Goal: Information Seeking & Learning: Learn about a topic

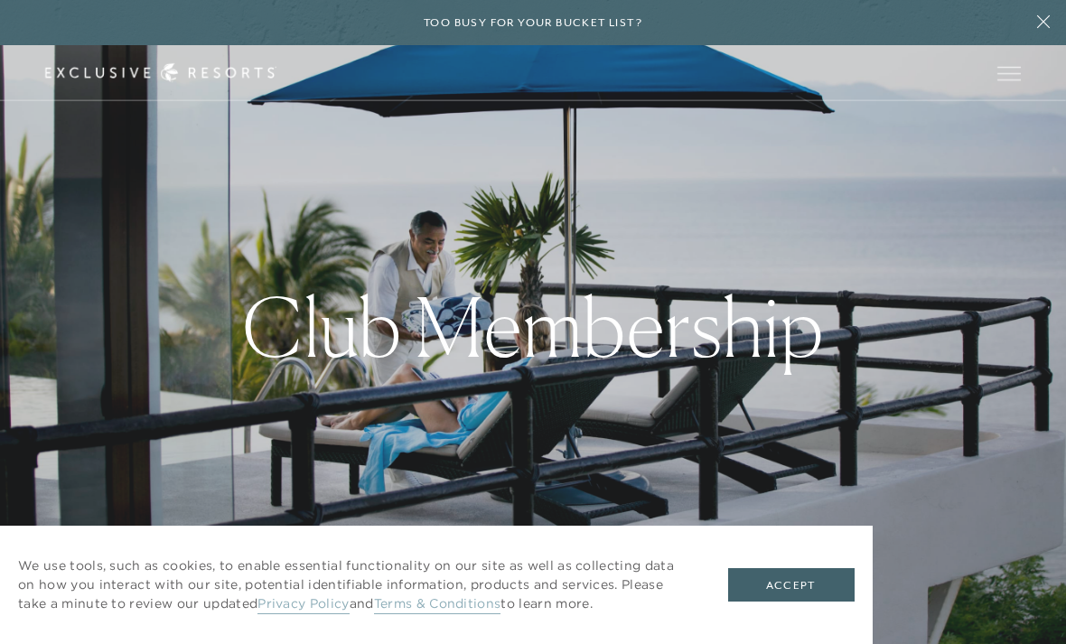
click at [815, 580] on button "Accept" at bounding box center [791, 585] width 126 height 34
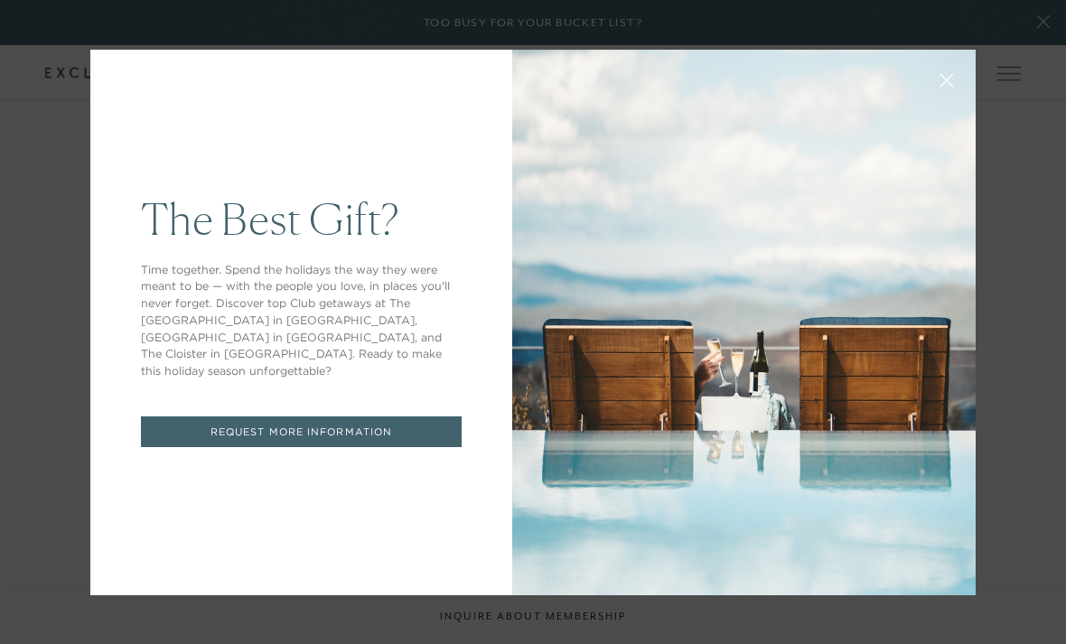
scroll to position [3635, 0]
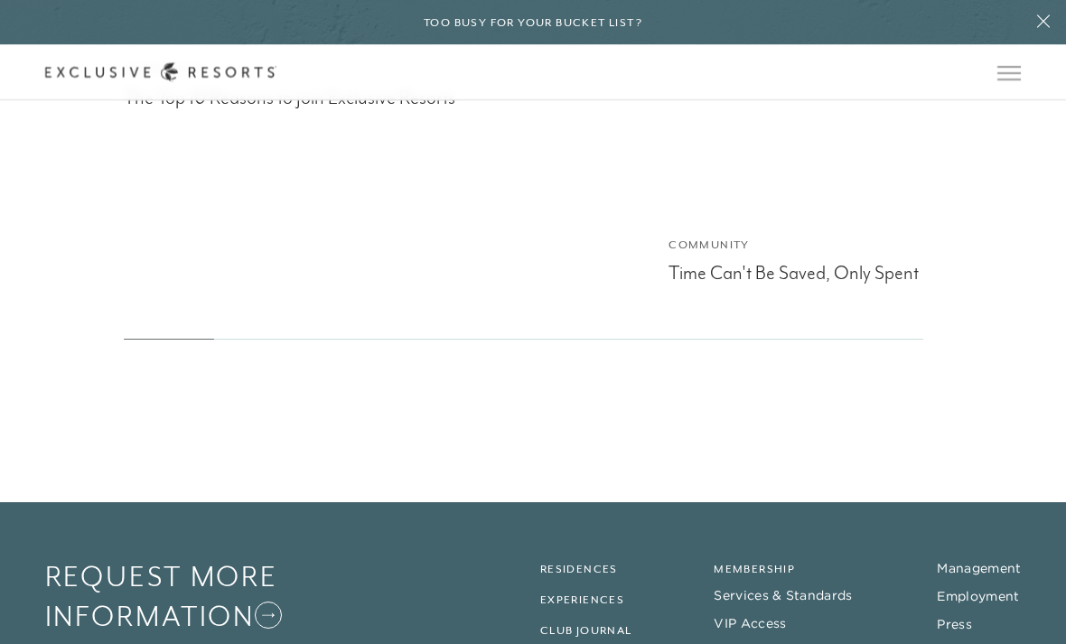
scroll to position [7101, 0]
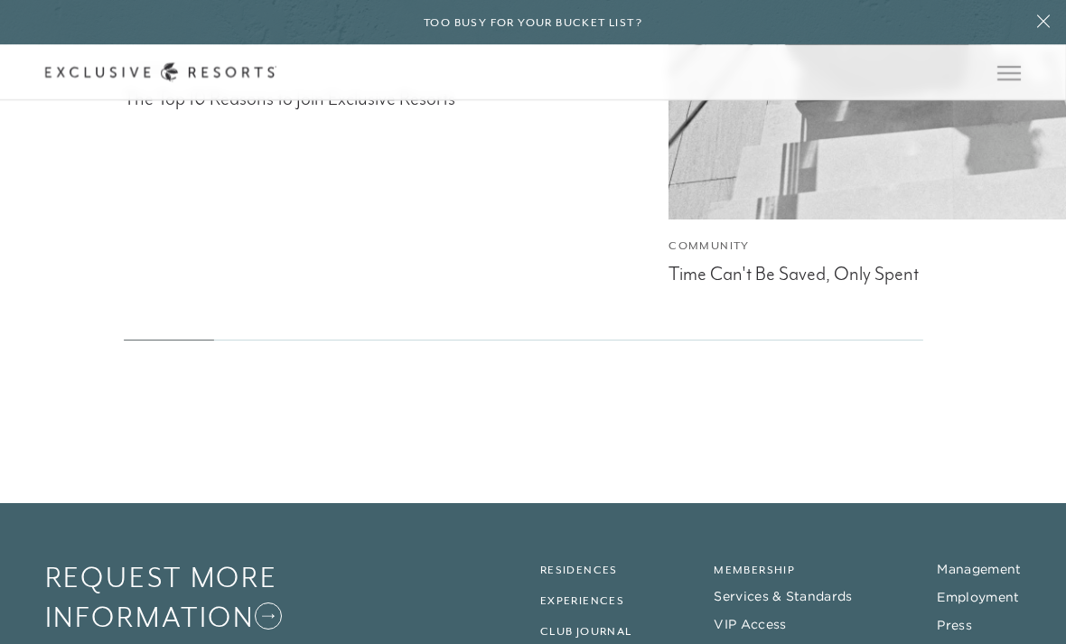
click at [230, 72] on icon at bounding box center [160, 72] width 231 height 19
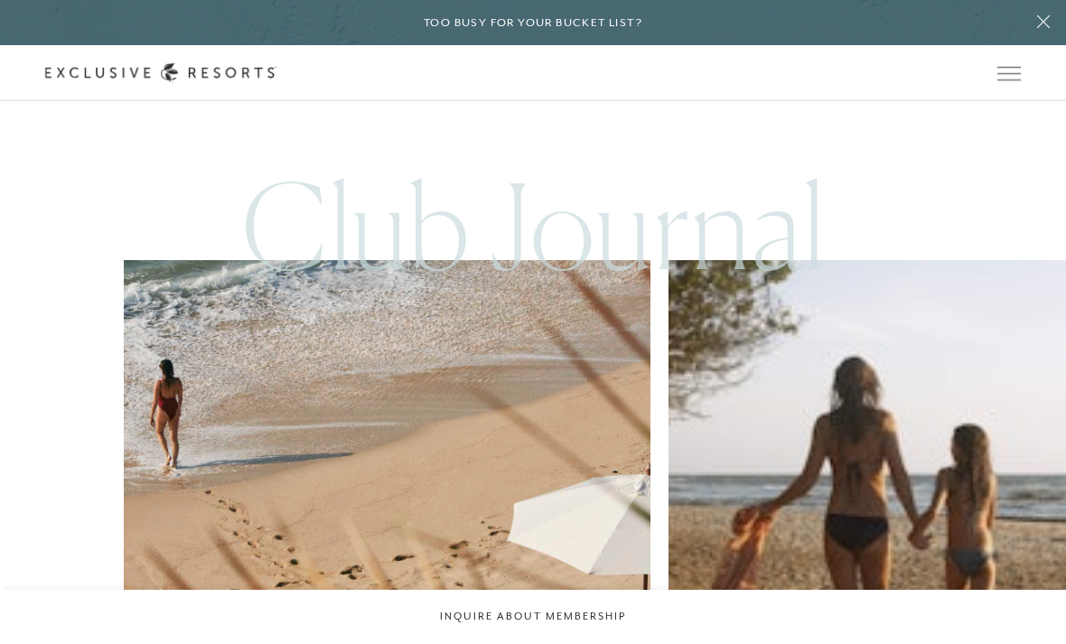
scroll to position [6695, 0]
click at [1004, 75] on span "Open navigation" at bounding box center [1009, 73] width 23 height 13
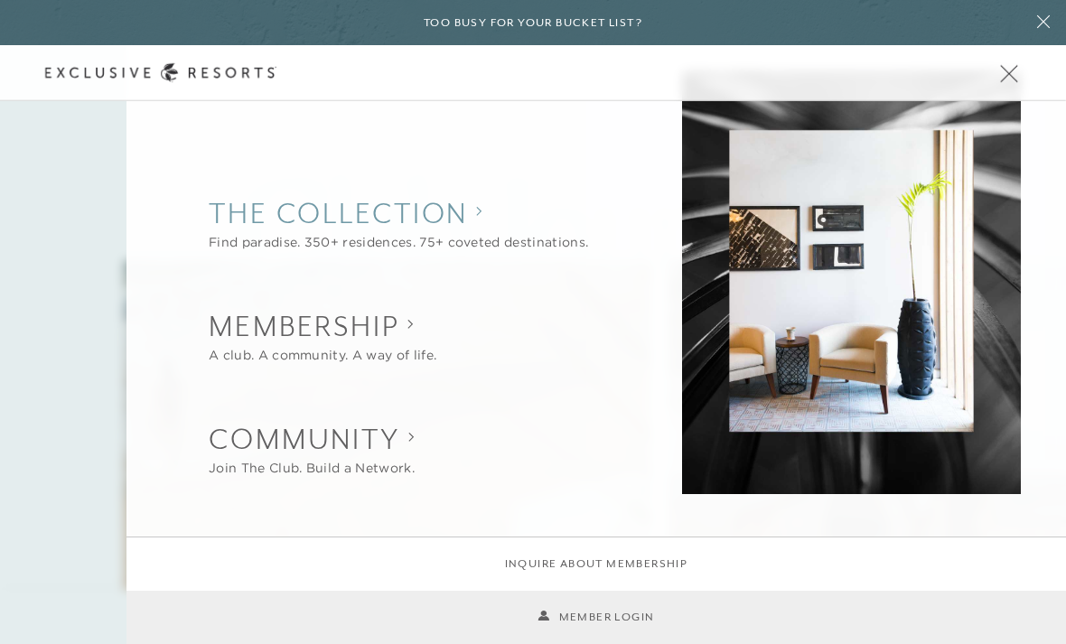
click at [426, 215] on collection "The Collection" at bounding box center [398, 213] width 379 height 40
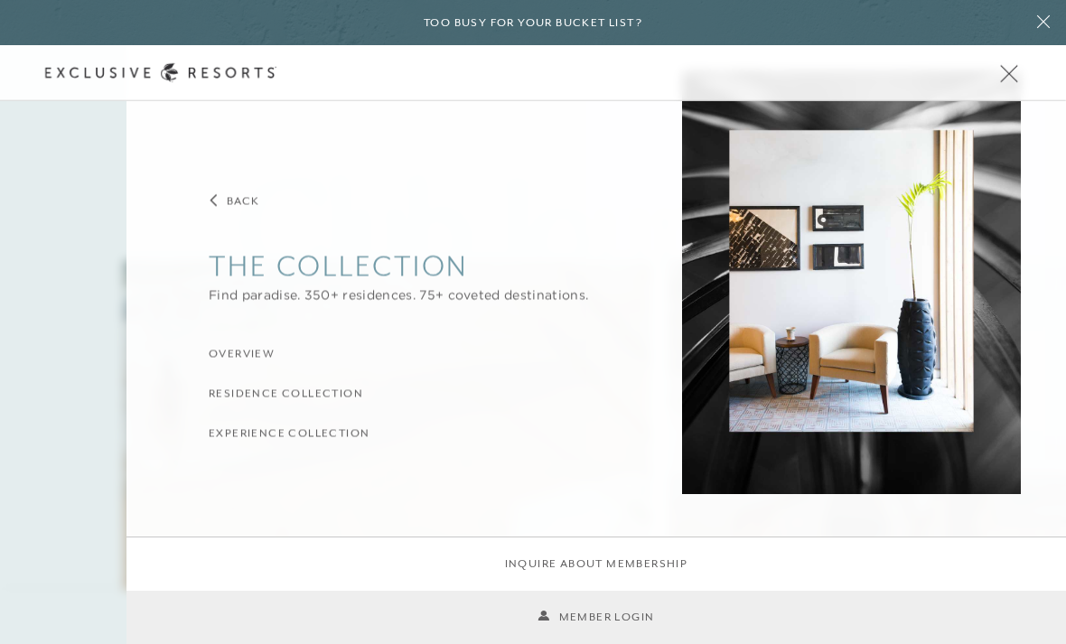
click at [531, 295] on div "Find paradise. 350+ residences. 75+ coveted destinations." at bounding box center [398, 295] width 379 height 19
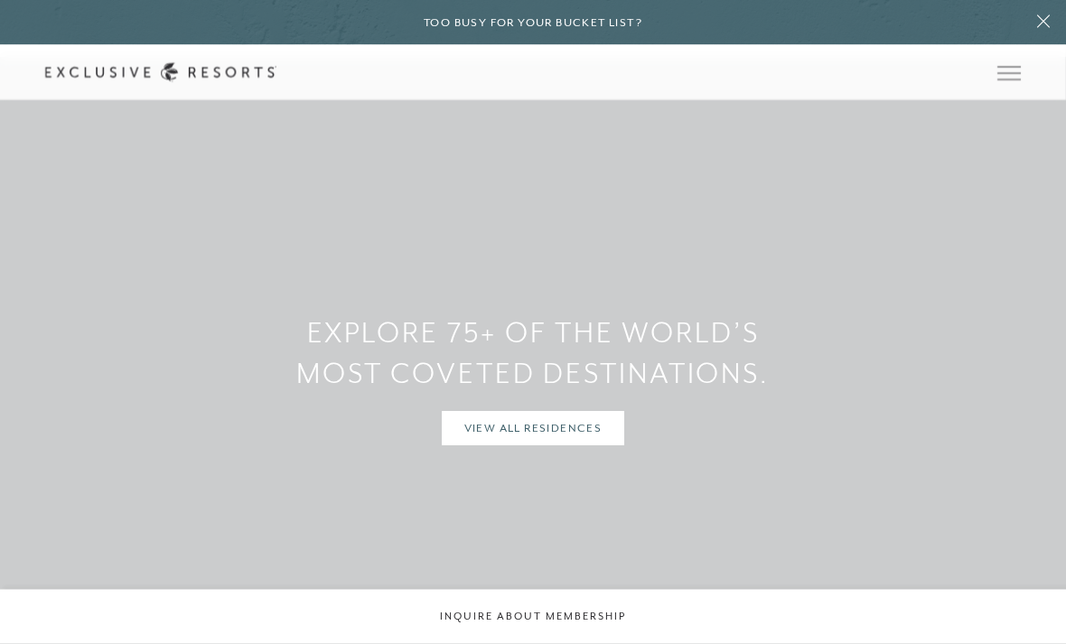
scroll to position [1247, 0]
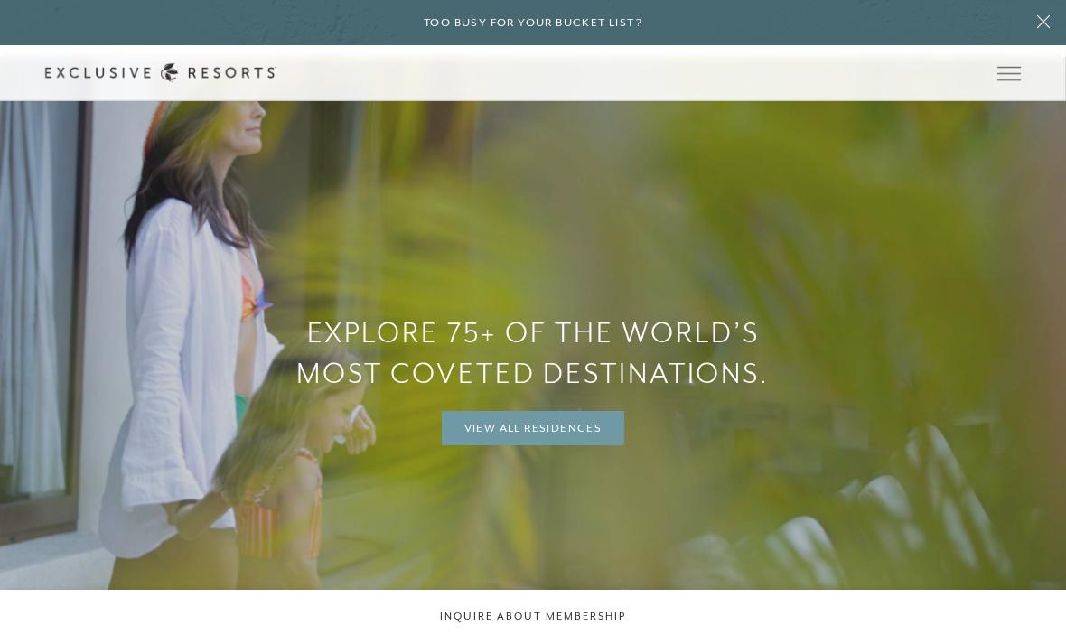
click at [562, 445] on link "View All Residences" at bounding box center [533, 428] width 183 height 34
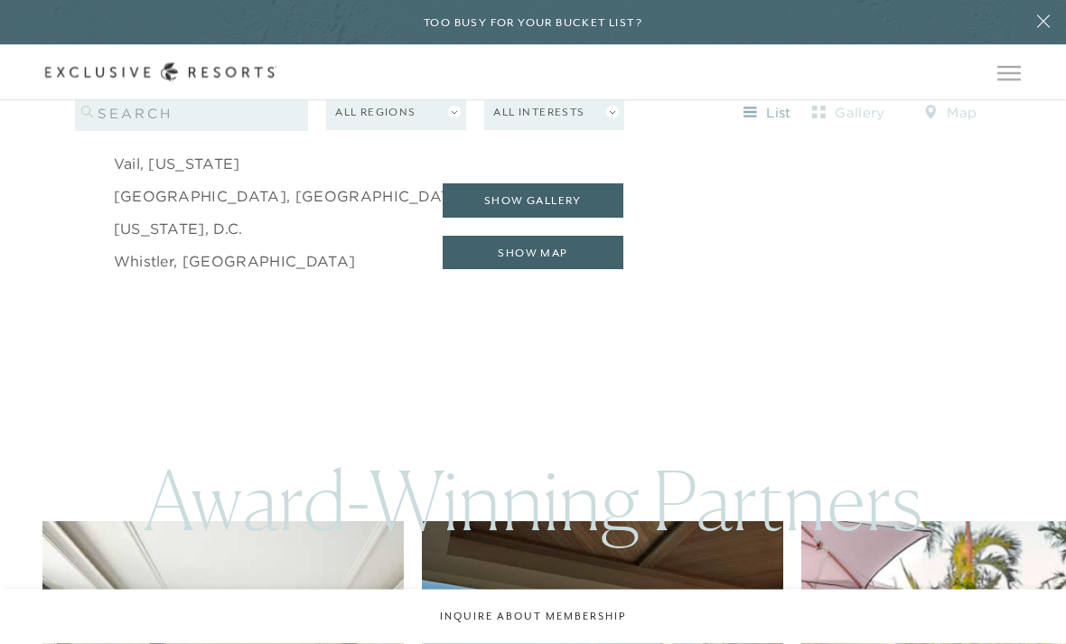
scroll to position [3131, 0]
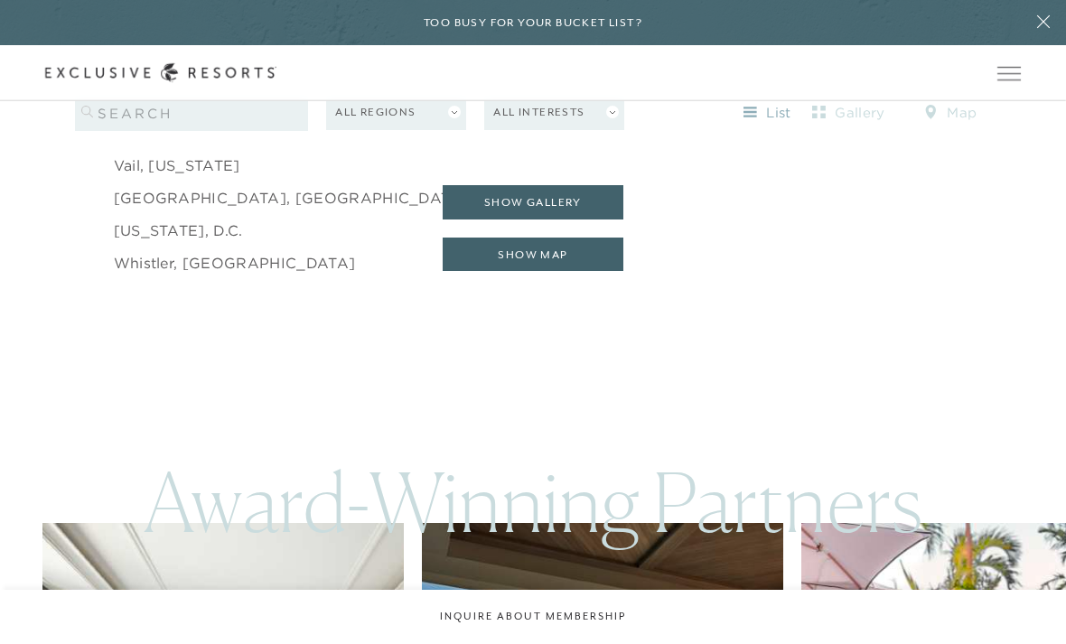
click at [555, 220] on button "show gallery" at bounding box center [533, 202] width 181 height 34
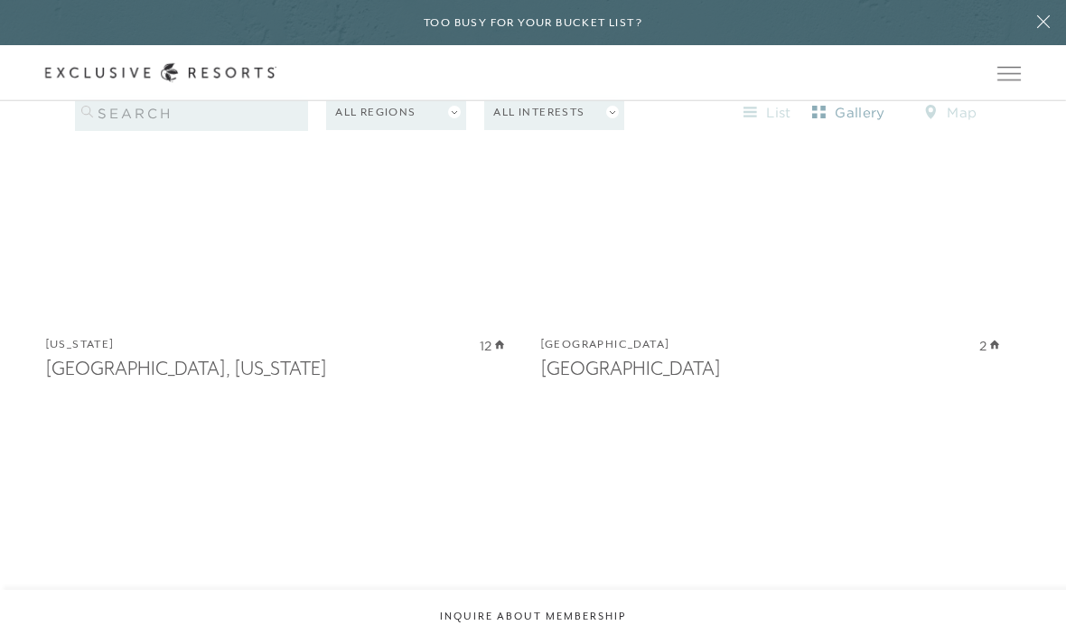
scroll to position [5323, 0]
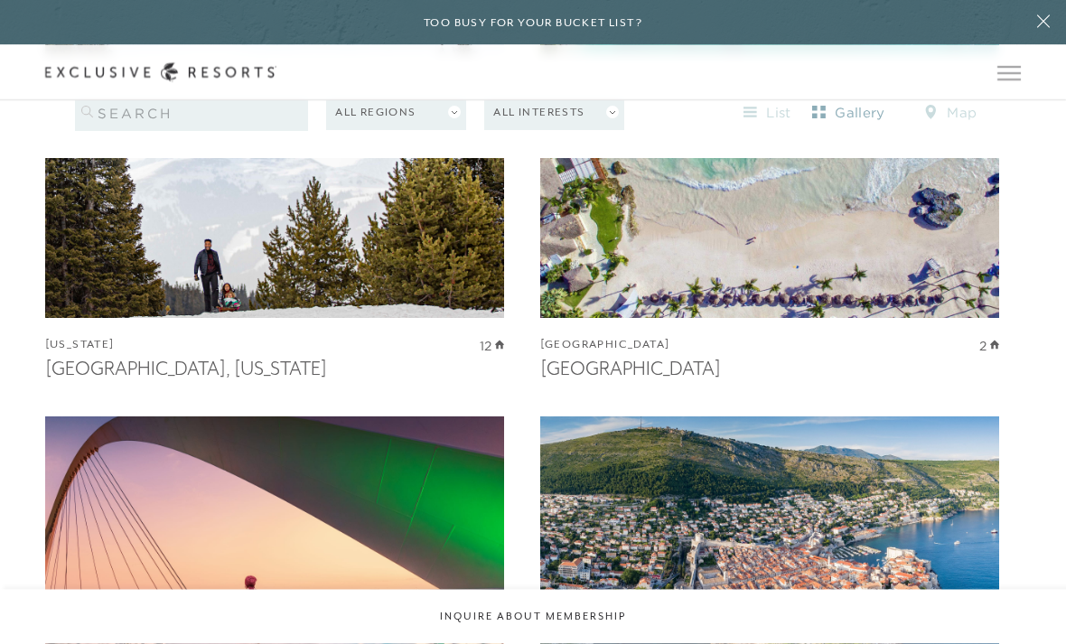
click at [371, 291] on img at bounding box center [274, 178] width 505 height 311
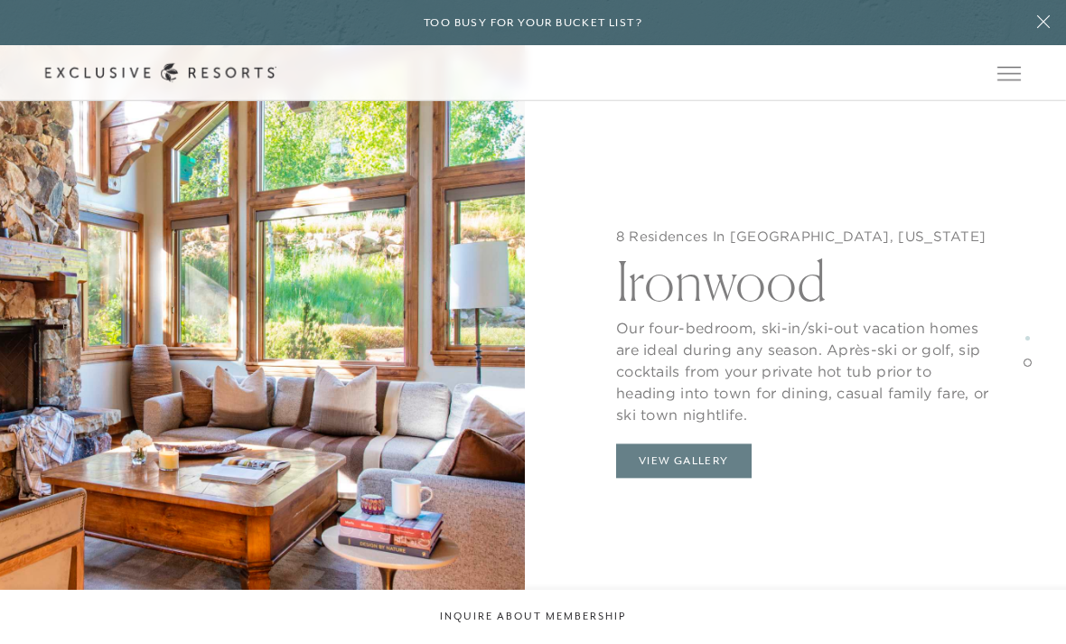
scroll to position [2378, 0]
click at [693, 450] on button "View Gallery" at bounding box center [684, 462] width 136 height 34
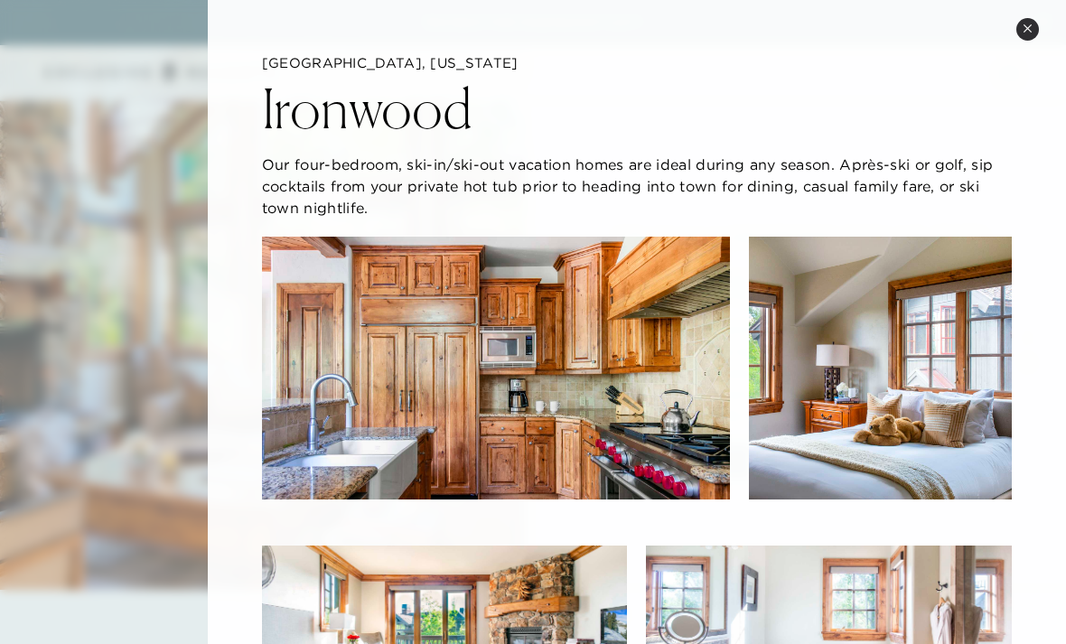
scroll to position [0, 0]
click at [1028, 20] on button "Close quickview" at bounding box center [1027, 29] width 23 height 23
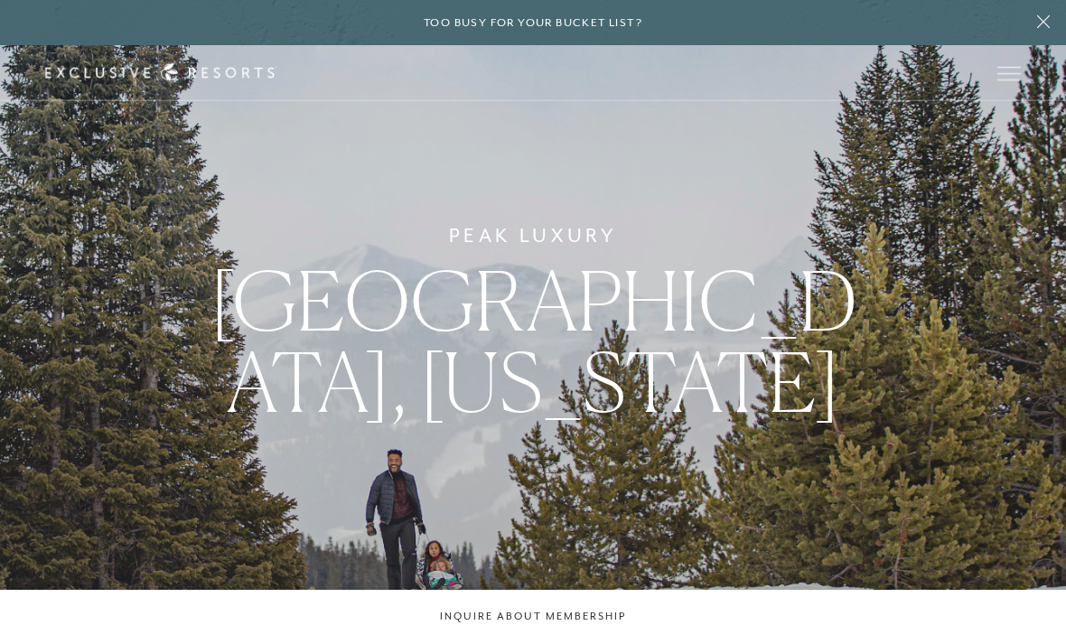
click at [221, 75] on icon at bounding box center [160, 72] width 231 height 19
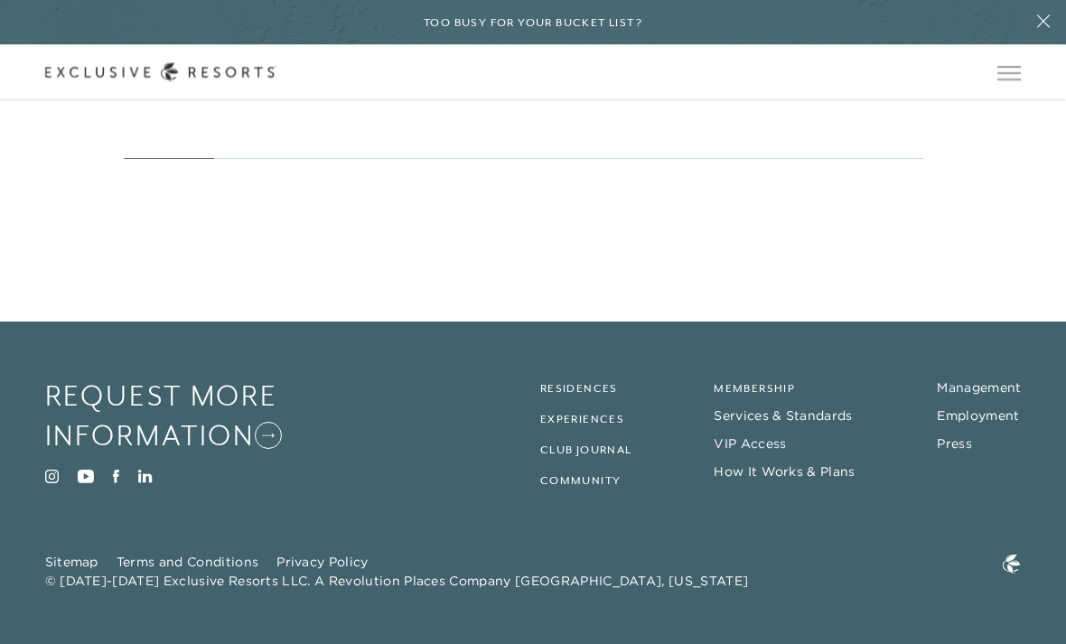
scroll to position [8534, 0]
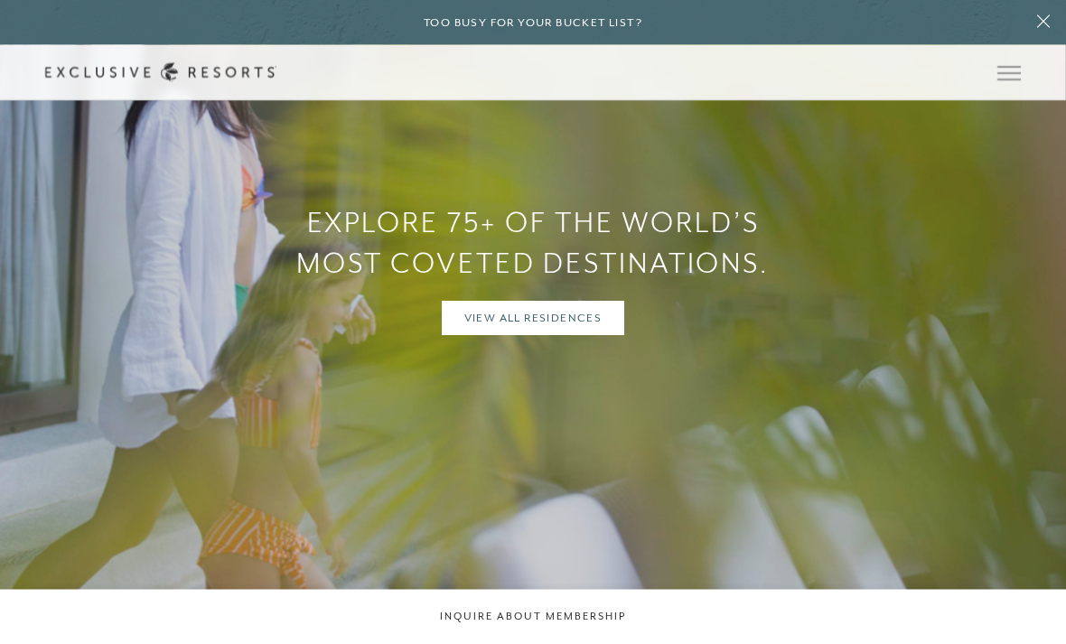
scroll to position [2135, 0]
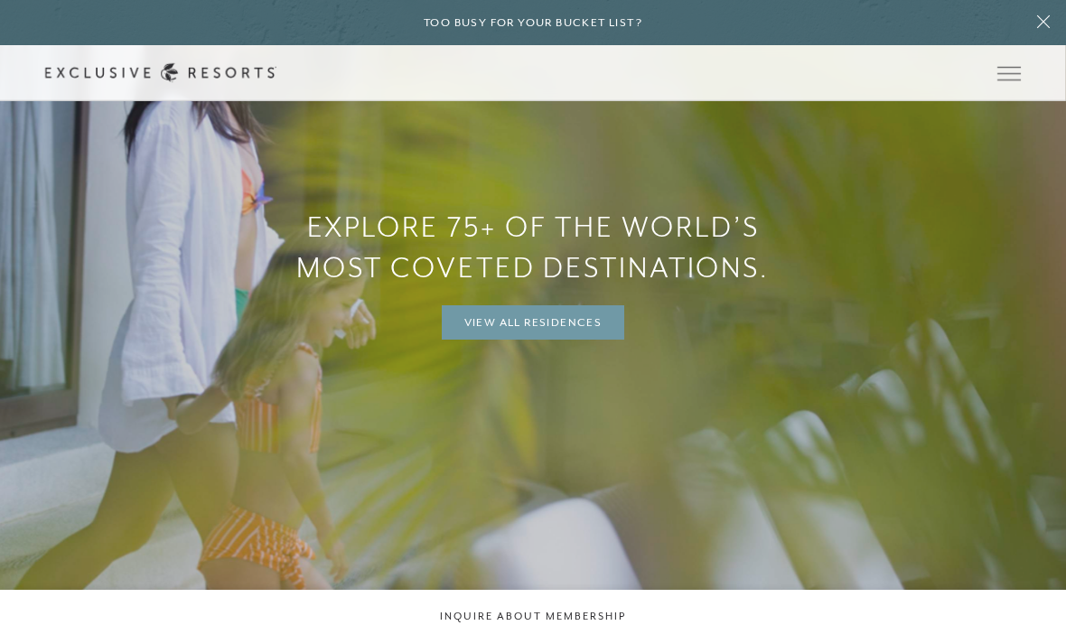
click at [586, 340] on link "View All Residences" at bounding box center [533, 322] width 183 height 34
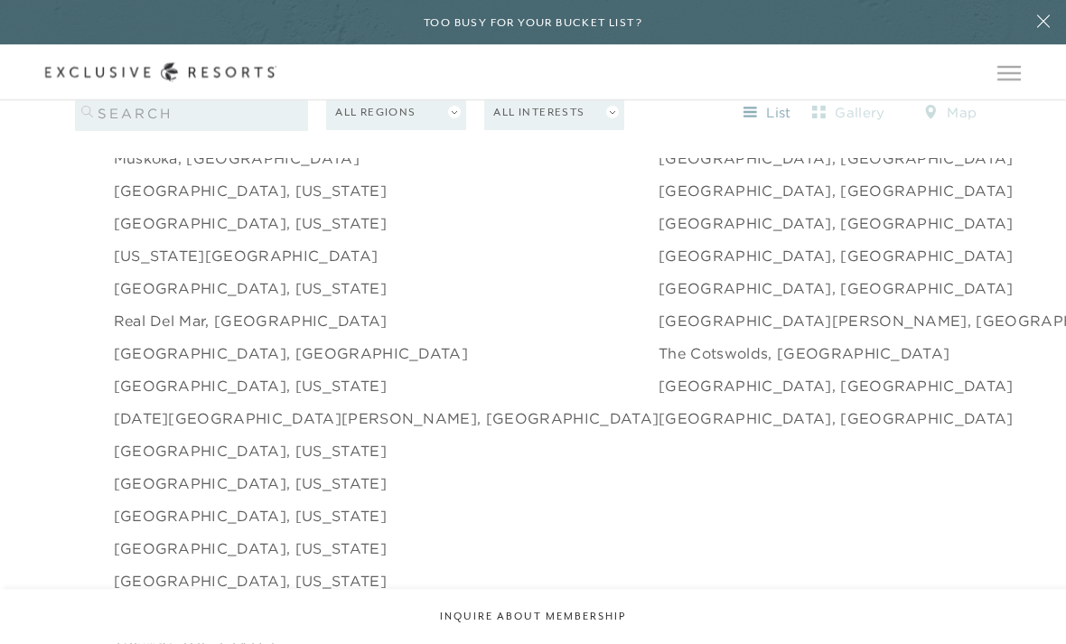
scroll to position [2576, 0]
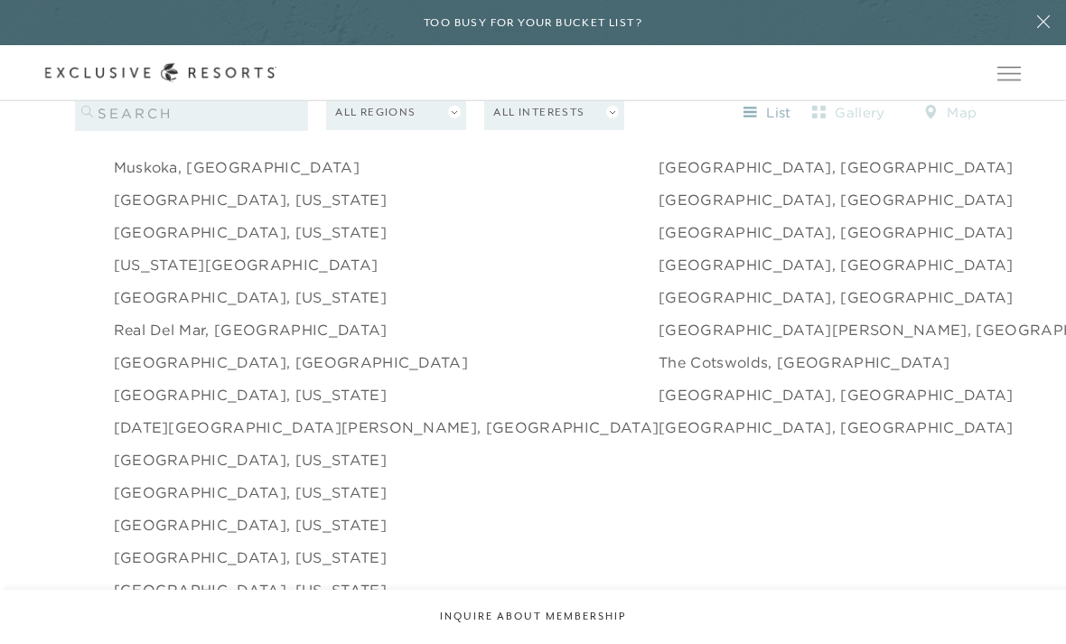
click at [197, 243] on link "[GEOGRAPHIC_DATA], [US_STATE]" at bounding box center [250, 232] width 273 height 22
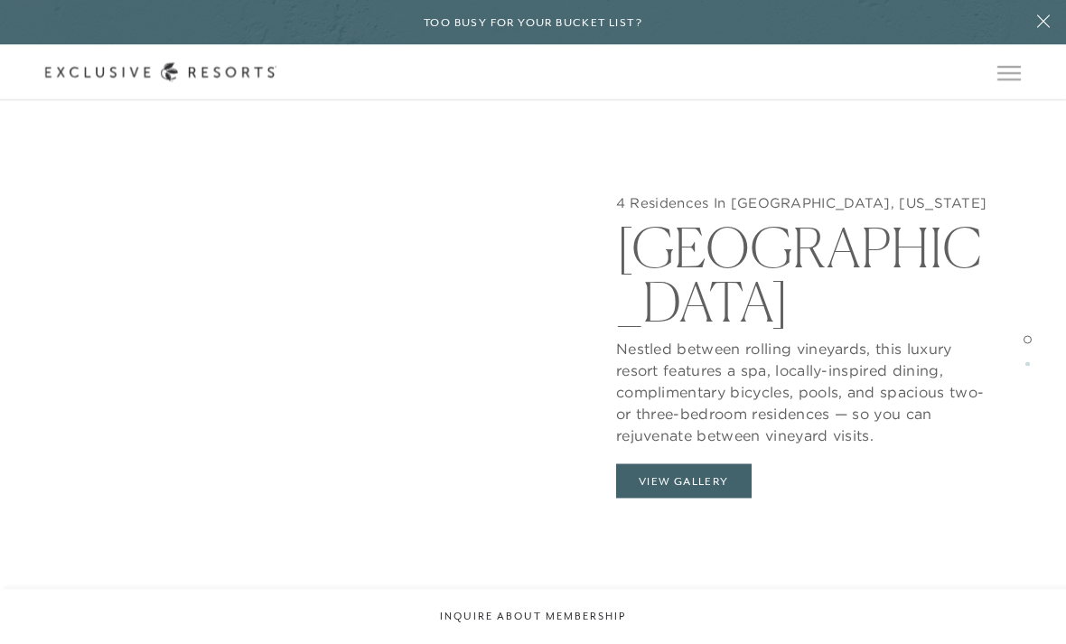
scroll to position [1725, 0]
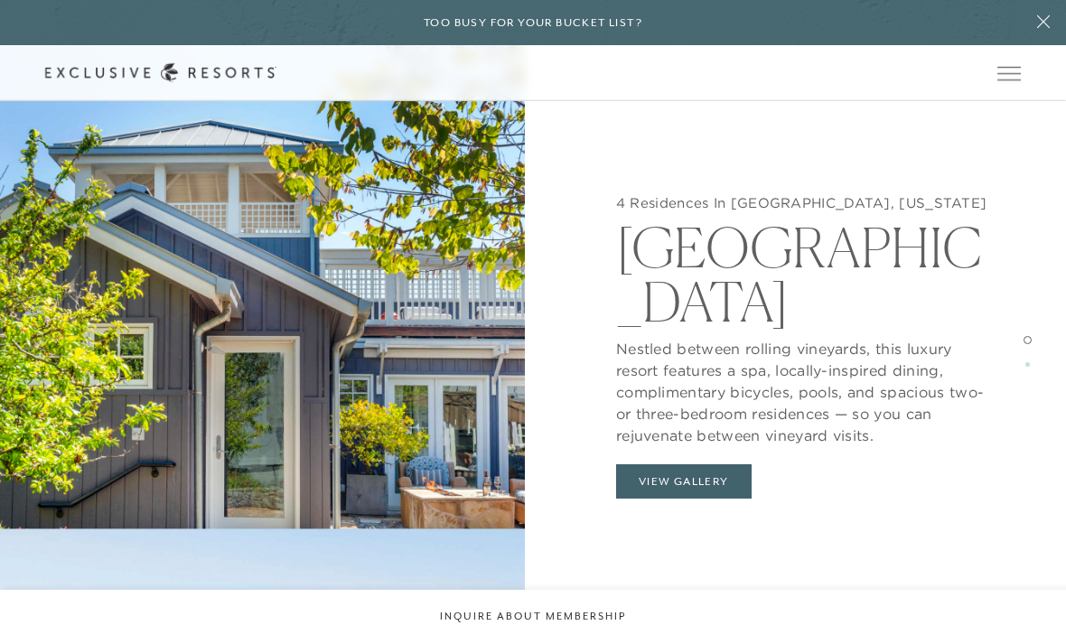
click at [684, 479] on button "View Gallery" at bounding box center [684, 481] width 136 height 34
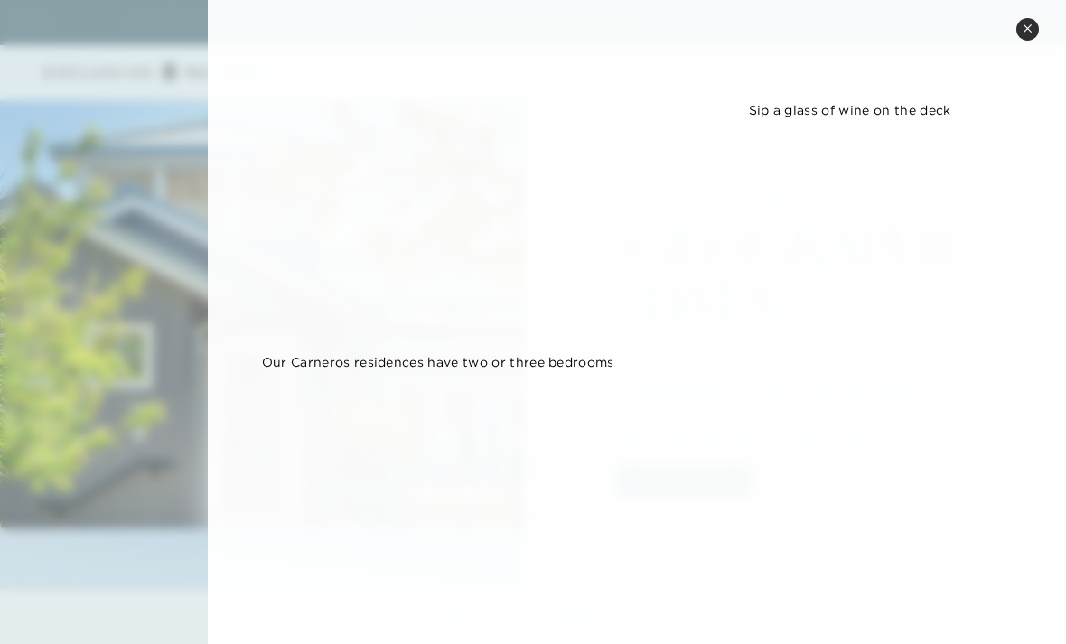
scroll to position [549, 0]
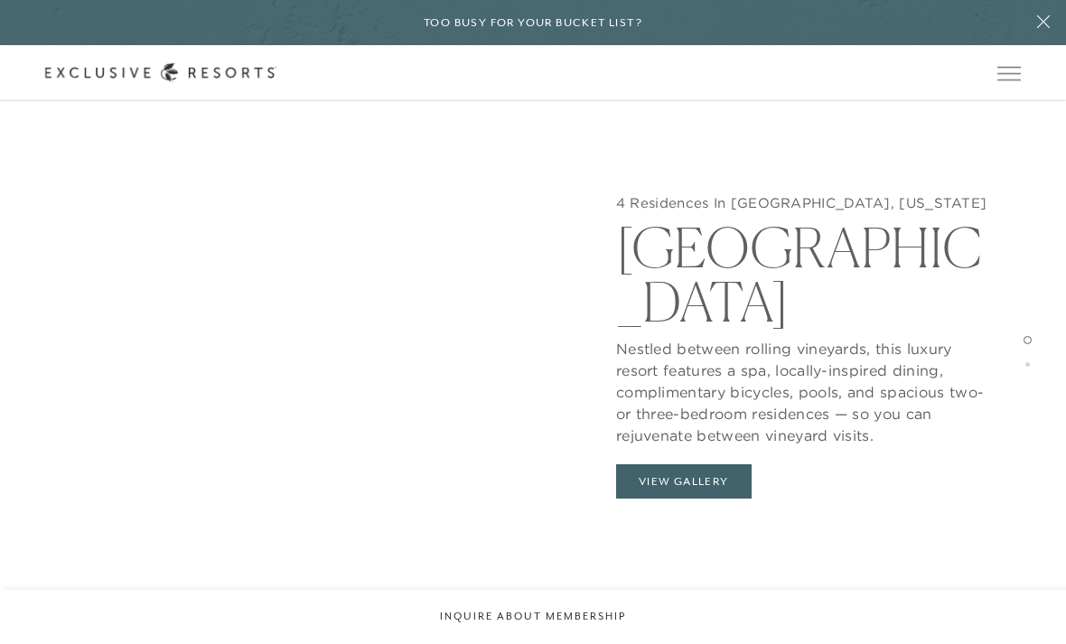
scroll to position [1889, 0]
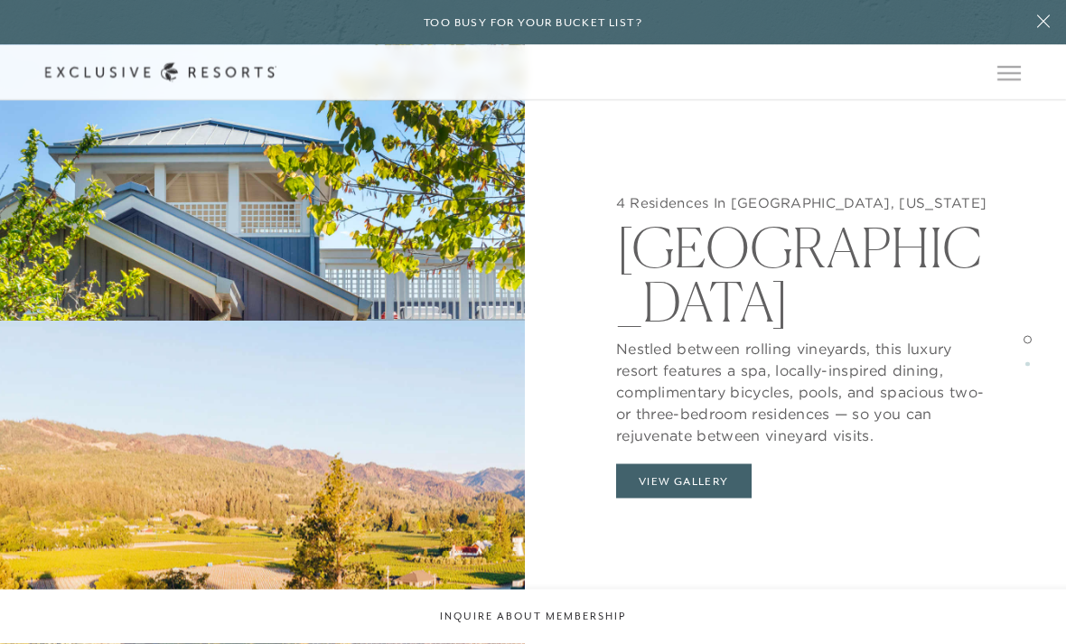
click at [690, 479] on button "View Gallery" at bounding box center [684, 481] width 136 height 34
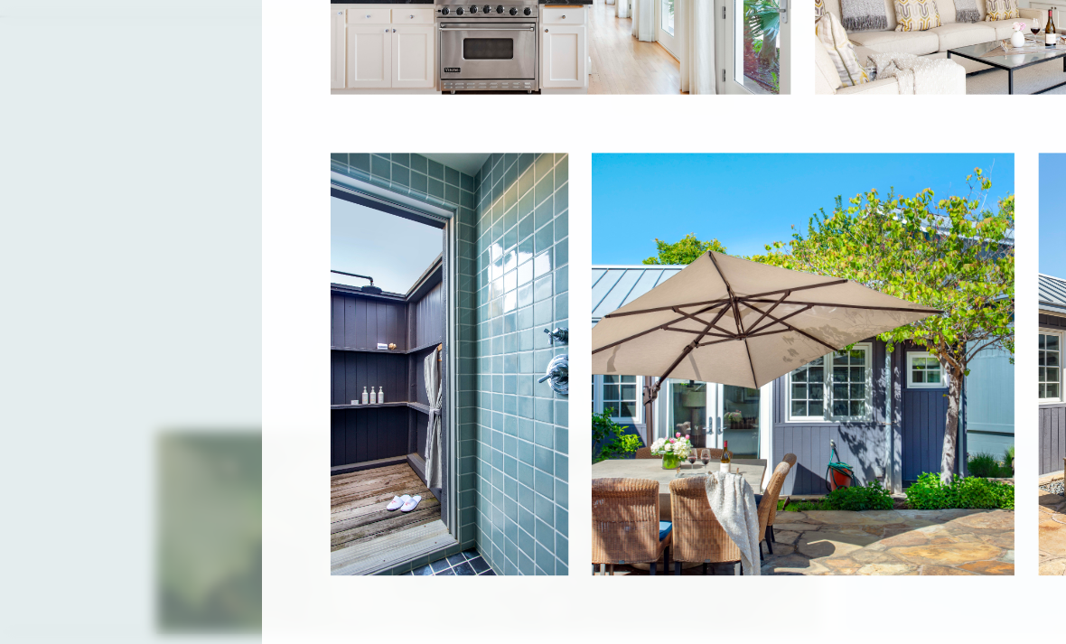
scroll to position [3534, 0]
